Goal: Transaction & Acquisition: Purchase product/service

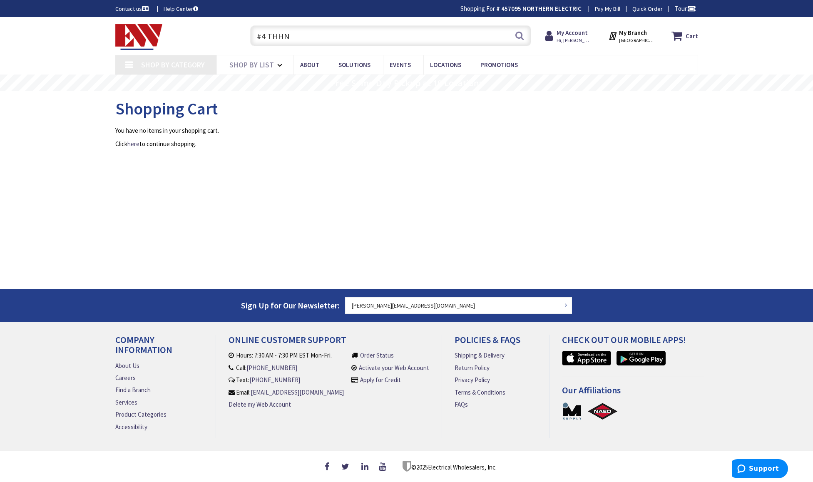
type input "#4 THHN"
type input "Chestnut [GEOGRAPHIC_DATA][PERSON_NAME], [GEOGRAPHIC_DATA]"
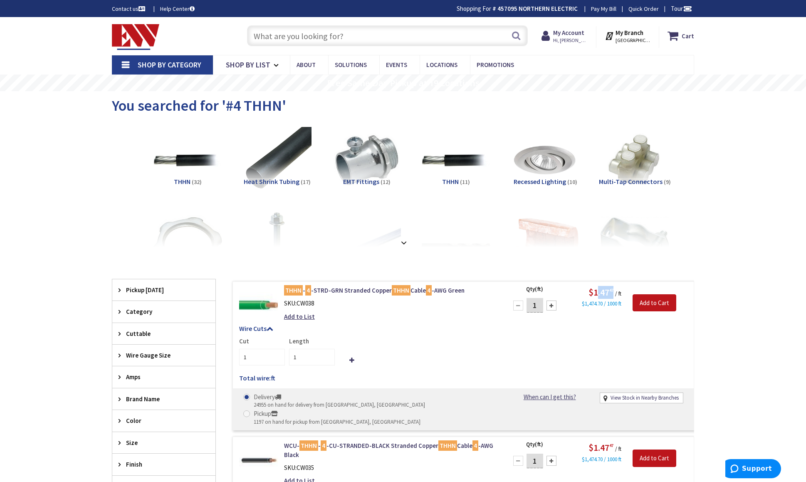
drag, startPoint x: 595, startPoint y: 291, endPoint x: 614, endPoint y: 291, distance: 18.7
click at [614, 291] on span "$1.47 47" at bounding box center [602, 292] width 27 height 12
click at [315, 36] on input "text" at bounding box center [387, 35] width 281 height 21
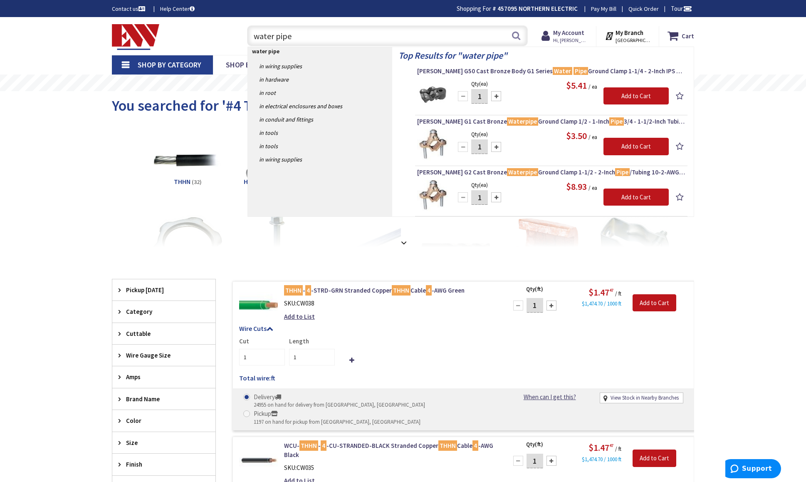
type input "water pipe"
click at [303, 353] on input "1" at bounding box center [312, 357] width 46 height 17
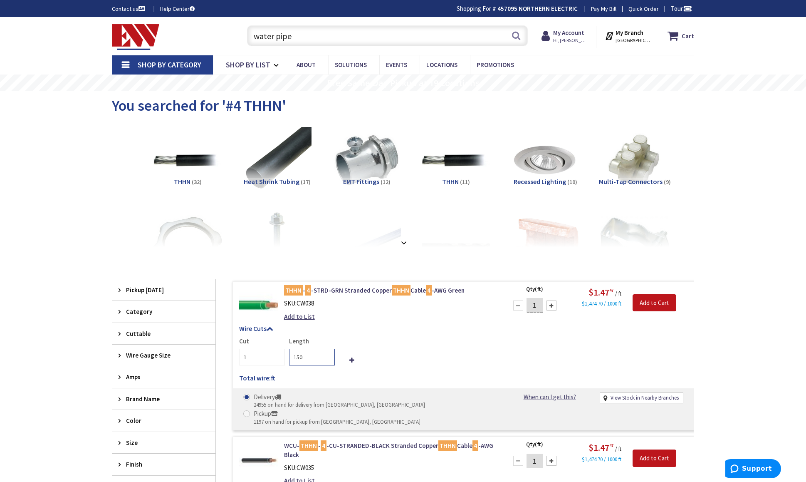
drag, startPoint x: 309, startPoint y: 357, endPoint x: 283, endPoint y: 349, distance: 26.9
click at [284, 350] on div "Cut 1 Length 150" at bounding box center [463, 351] width 449 height 29
type input "50"
click at [416, 359] on div "Cut 1 Length 50" at bounding box center [463, 351] width 449 height 29
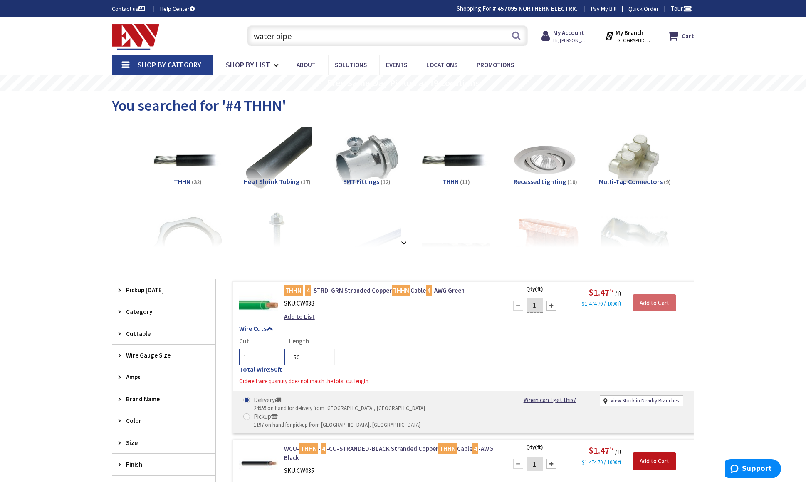
click at [257, 359] on input "1" at bounding box center [262, 357] width 46 height 17
click at [409, 353] on div "Cut 1 Length 50" at bounding box center [463, 351] width 449 height 29
click at [539, 301] on input "1" at bounding box center [535, 305] width 17 height 15
type input "50"
drag, startPoint x: 576, startPoint y: 340, endPoint x: 592, endPoint y: 335, distance: 16.5
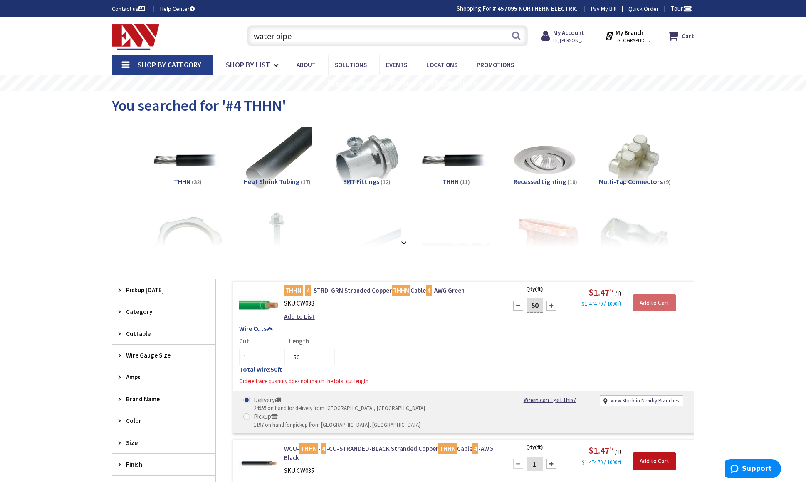
click at [576, 341] on div "Cut 1 Length 50" at bounding box center [463, 351] width 449 height 29
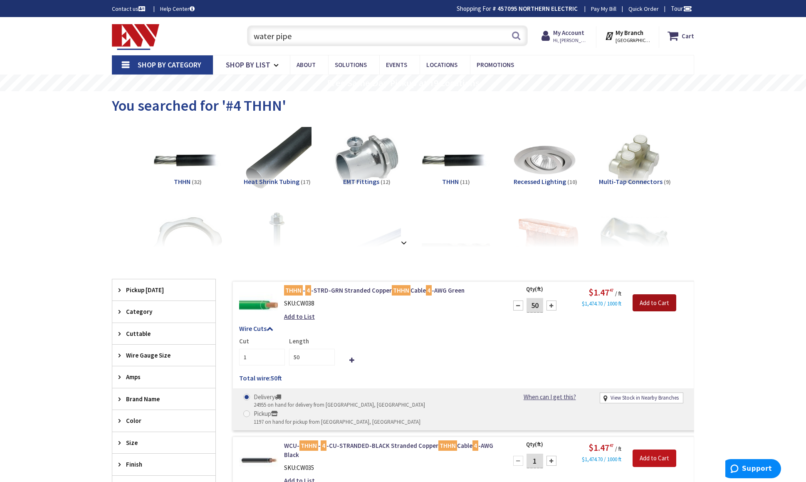
click at [662, 304] on input "Add to Cart" at bounding box center [655, 302] width 44 height 17
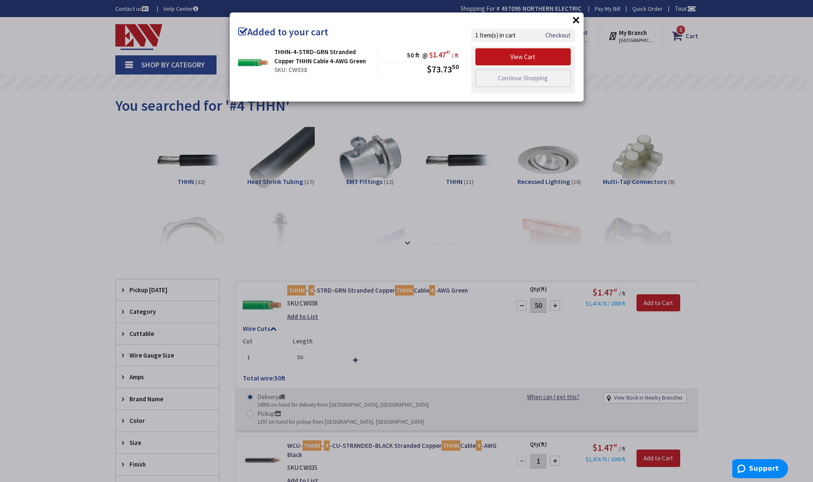
click at [576, 19] on button "×" at bounding box center [576, 20] width 12 height 12
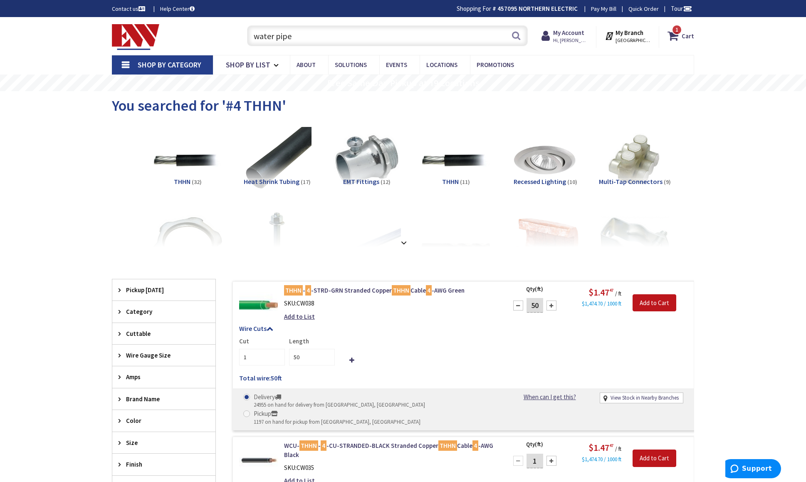
click at [357, 36] on input "water pipe" at bounding box center [387, 35] width 281 height 21
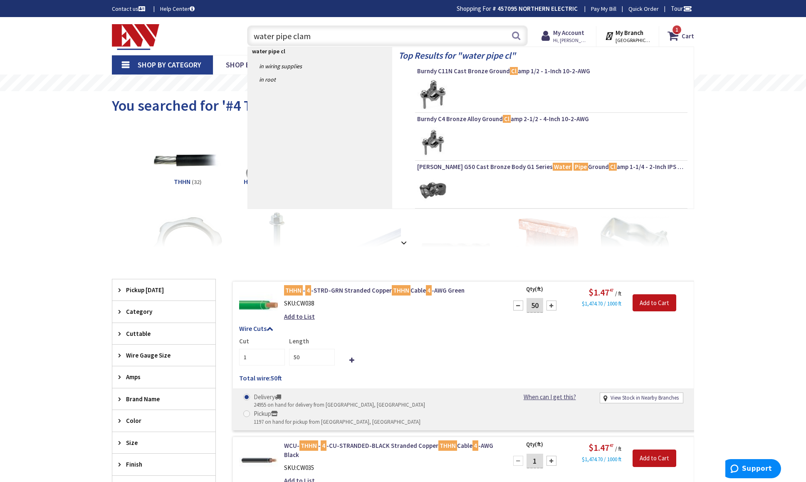
type input "water pipe clamp"
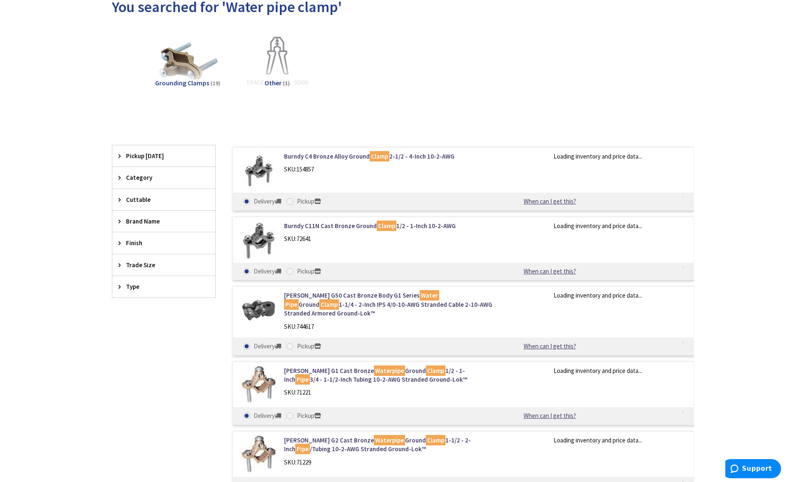
scroll to position [125, 0]
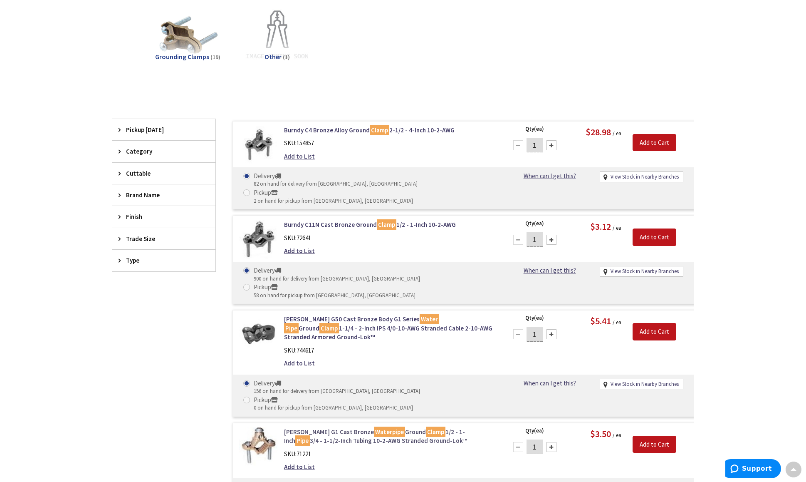
click at [332, 427] on link "[PERSON_NAME] G1 Cast Bronze Waterpipe Ground Clamp 1/2 - 1-Inch Pipe 3/4 - 1-1…" at bounding box center [390, 436] width 212 height 18
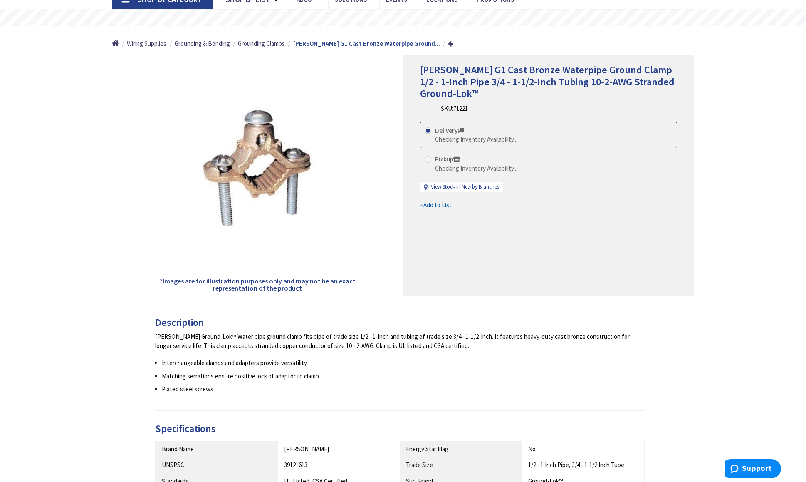
scroll to position [83, 0]
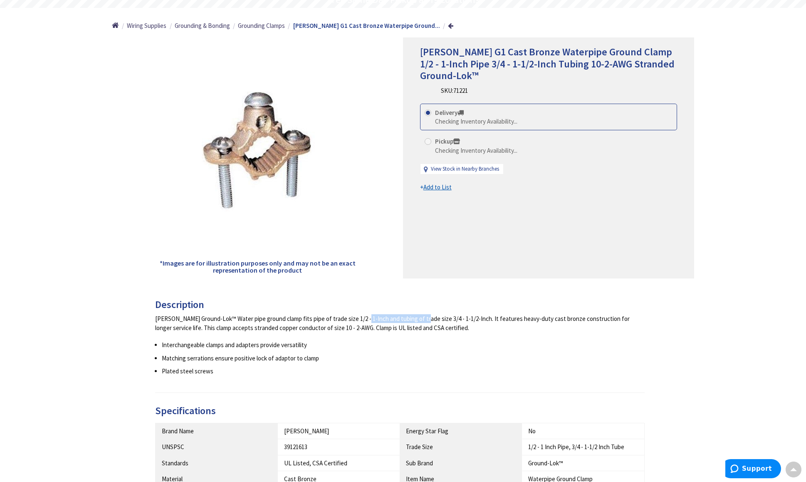
drag, startPoint x: 331, startPoint y: 315, endPoint x: 407, endPoint y: 325, distance: 76.3
click at [396, 323] on div "Greaves Ground-Lok™ Water pipe ground clamp fits pipe of trade size 1/2 - 1-Inc…" at bounding box center [400, 323] width 490 height 18
click at [421, 328] on div "Greaves Ground-Lok™ Water pipe ground clamp fits pipe of trade size 1/2 - 1-Inc…" at bounding box center [400, 323] width 490 height 18
drag, startPoint x: 322, startPoint y: 317, endPoint x: 470, endPoint y: 332, distance: 148.5
click at [461, 332] on div "Greaves Ground-Lok™ Water pipe ground clamp fits pipe of trade size 1/2 - 1-Inc…" at bounding box center [400, 323] width 490 height 18
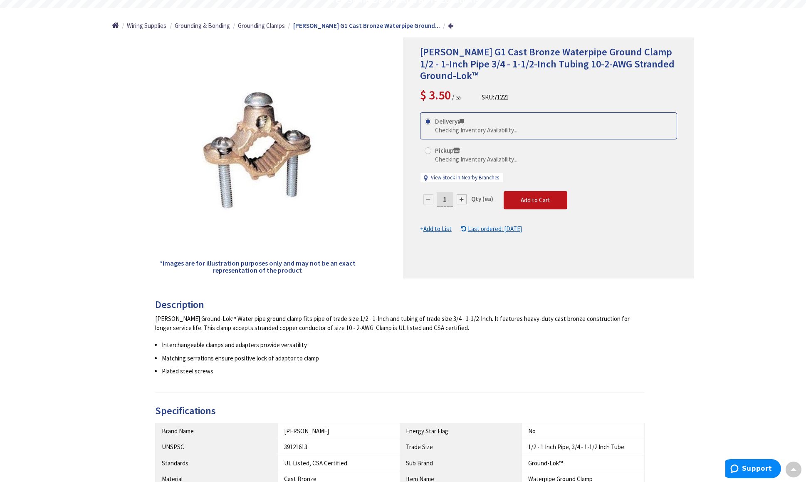
click at [491, 349] on ul "Interchangeable clamps and adapters provide versatility Matching serrations ens…" at bounding box center [400, 357] width 490 height 35
drag, startPoint x: 387, startPoint y: 317, endPoint x: 511, endPoint y: 336, distance: 125.4
click at [478, 330] on div "Greaves Ground-Lok™ Water pipe ground clamp fits pipe of trade size 1/2 - 1-Inc…" at bounding box center [400, 323] width 490 height 18
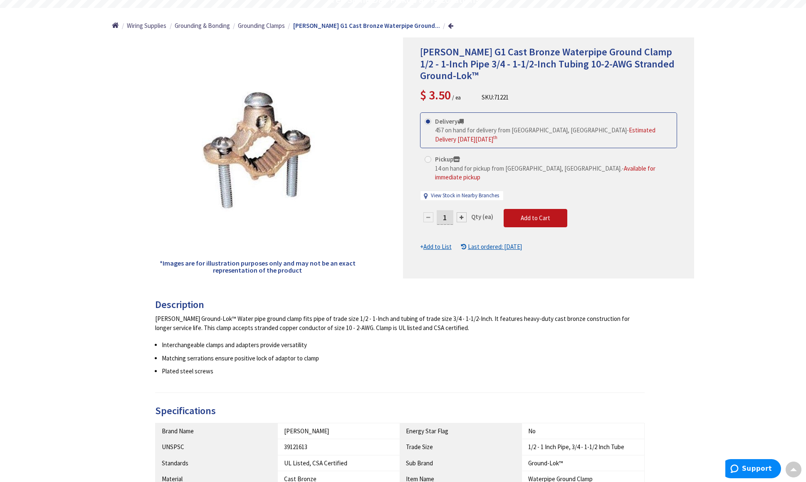
click at [512, 349] on ul "Interchangeable clamps and adapters provide versatility Matching serrations ens…" at bounding box center [400, 357] width 490 height 35
drag, startPoint x: 395, startPoint y: 319, endPoint x: 537, endPoint y: 323, distance: 142.0
click at [535, 323] on div "Greaves Ground-Lok™ Water pipe ground clamp fits pipe of trade size 1/2 - 1-Inc…" at bounding box center [400, 323] width 490 height 18
click at [572, 338] on div "Greaves Ground-Lok™ Water pipe ground clamp fits pipe of trade size 1/2 - 1-Inc…" at bounding box center [400, 344] width 490 height 61
drag, startPoint x: 533, startPoint y: 322, endPoint x: 605, endPoint y: 331, distance: 73.0
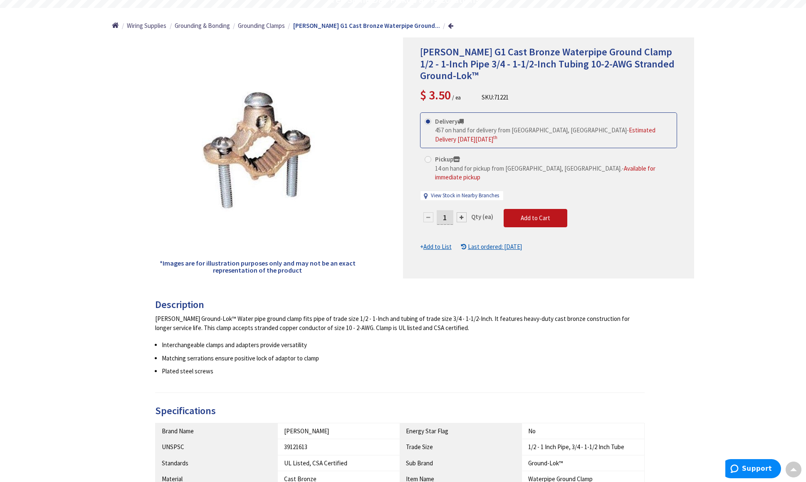
click at [585, 329] on div "Greaves Ground-Lok™ Water pipe ground clamp fits pipe of trade size 1/2 - 1-Inc…" at bounding box center [400, 323] width 490 height 18
click at [610, 357] on li "Matching serrations ensure positive lock of adaptor to clamp" at bounding box center [403, 358] width 483 height 9
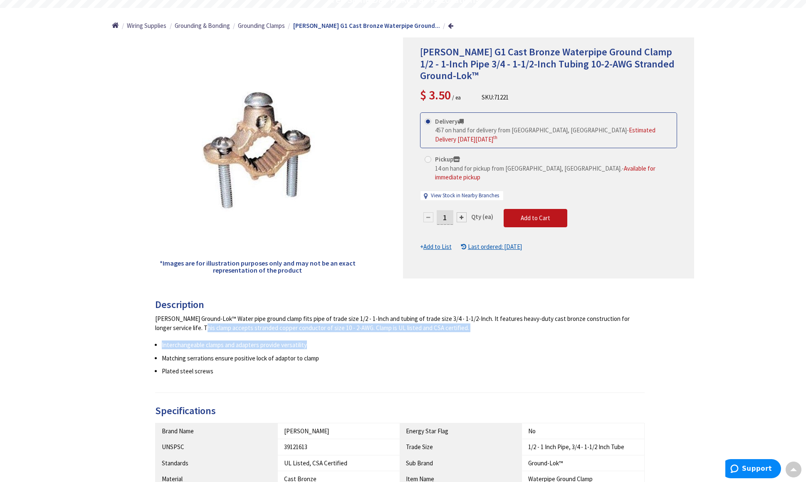
drag, startPoint x: 157, startPoint y: 327, endPoint x: 345, endPoint y: 337, distance: 188.3
click at [343, 336] on div "Description Greaves Ground-Lok™ Water pipe ground clamp fits pipe of trade size…" at bounding box center [403, 455] width 595 height 312
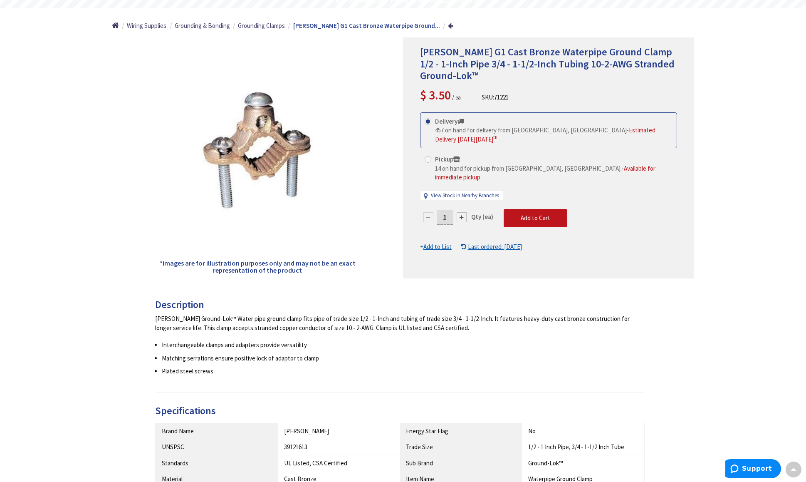
click at [371, 362] on li "Matching serrations ensure positive lock of adaptor to clamp" at bounding box center [403, 358] width 483 height 9
drag, startPoint x: 185, startPoint y: 323, endPoint x: 371, endPoint y: 328, distance: 186.0
click at [369, 328] on div "Greaves Ground-Lok™ Water pipe ground clamp fits pipe of trade size 1/2 - 1-Inc…" at bounding box center [400, 323] width 490 height 18
click at [372, 329] on div "Greaves Ground-Lok™ Water pipe ground clamp fits pipe of trade size 1/2 - 1-Inc…" at bounding box center [400, 323] width 490 height 18
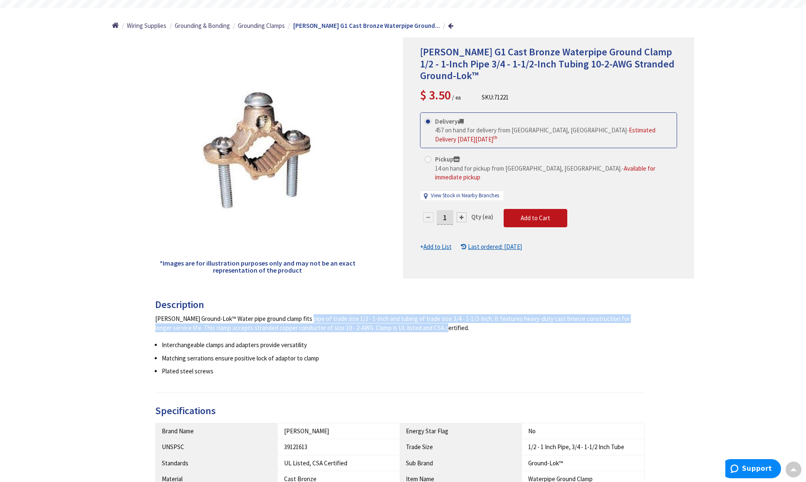
drag, startPoint x: 275, startPoint y: 322, endPoint x: 421, endPoint y: 339, distance: 147.5
click at [398, 332] on div "Greaves Ground-Lok™ Water pipe ground clamp fits pipe of trade size 1/2 - 1-Inc…" at bounding box center [400, 344] width 490 height 61
click at [424, 342] on li "Interchangeable clamps and adapters provide versatility" at bounding box center [403, 344] width 483 height 9
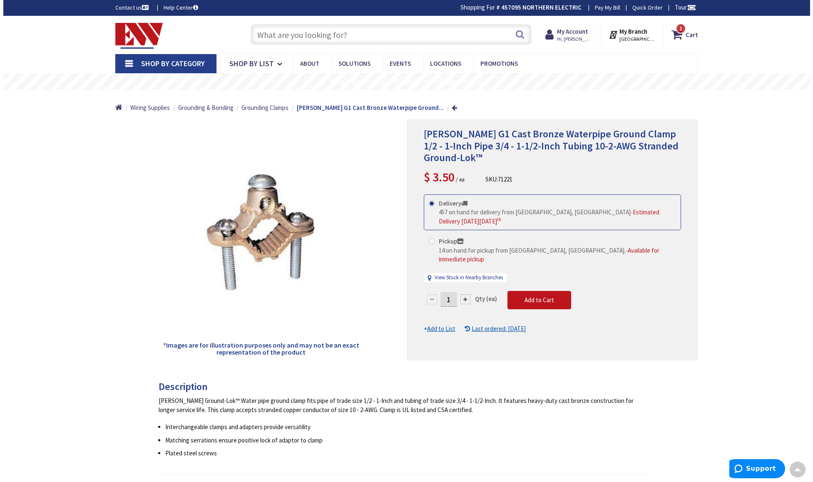
scroll to position [0, 0]
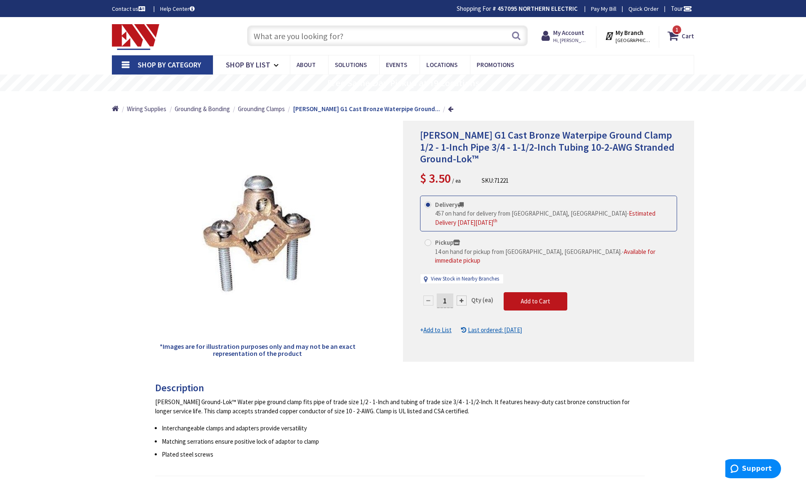
click at [463, 295] on div at bounding box center [462, 300] width 10 height 10
type input "2"
click at [533, 297] on span "Add to Cart" at bounding box center [536, 301] width 30 height 8
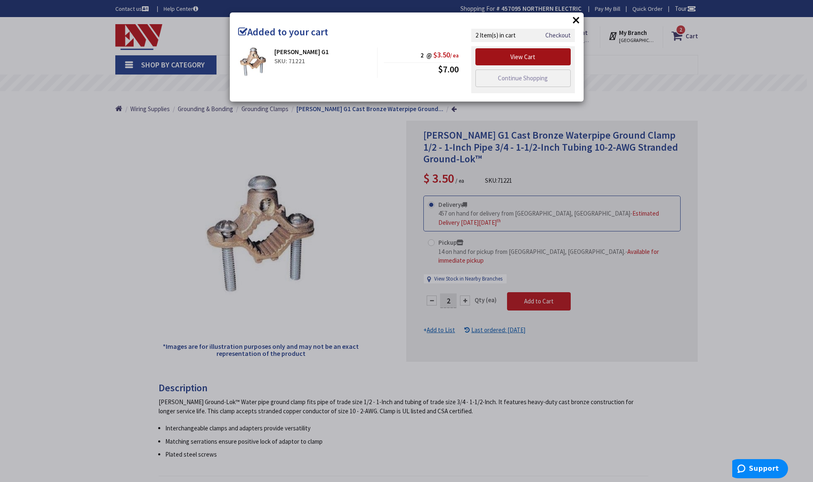
click at [551, 56] on link "View Cart" at bounding box center [523, 56] width 96 height 17
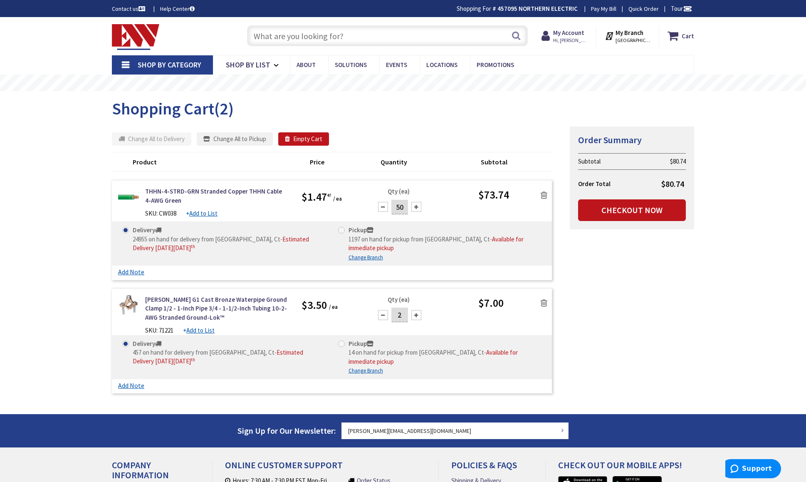
drag, startPoint x: 0, startPoint y: 0, endPoint x: 656, endPoint y: 275, distance: 711.4
click at [656, 275] on div "Summary Order Summary Subtotal $80.74 Order Total $80.74 Checkout Now Some item…" at bounding box center [403, 261] width 595 height 271
click at [402, 206] on input "50" at bounding box center [400, 207] width 17 height 15
type input "55"
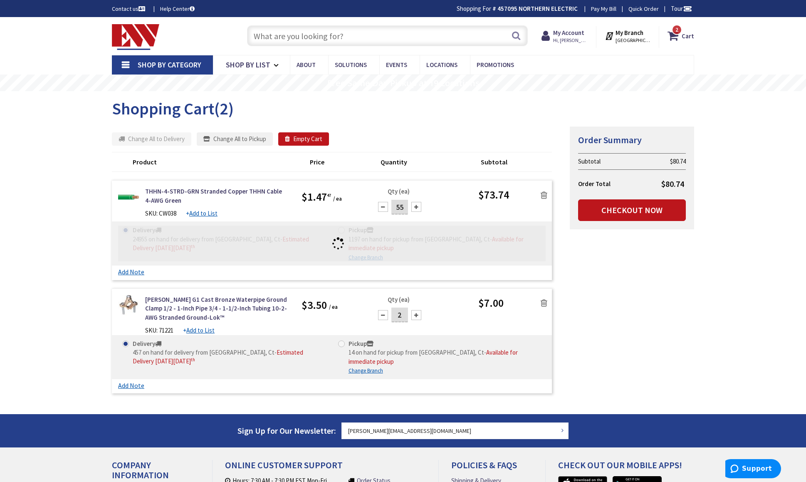
click at [477, 211] on div "Qty (ea) 55" at bounding box center [424, 204] width 110 height 35
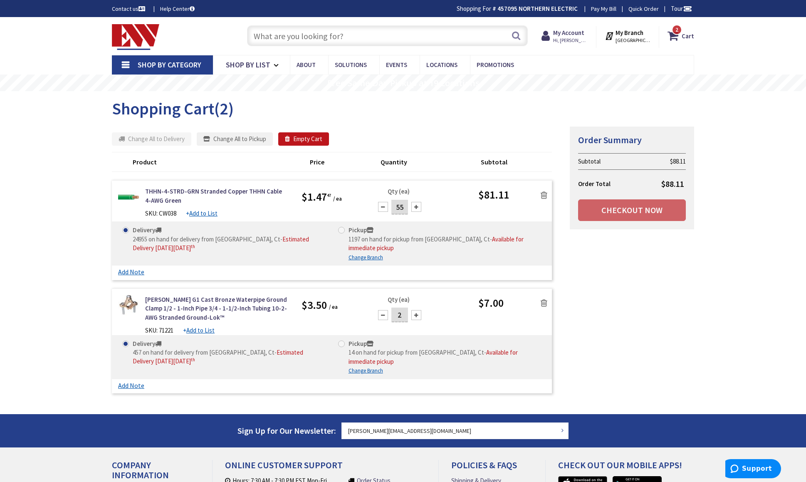
click at [681, 280] on div "Summary Order Summary Subtotal $88.11 Order Total $88.11 Checkout Now Some item…" at bounding box center [403, 261] width 595 height 271
click at [630, 211] on link "Checkout Now" at bounding box center [632, 210] width 108 height 22
